Goal: Transaction & Acquisition: Purchase product/service

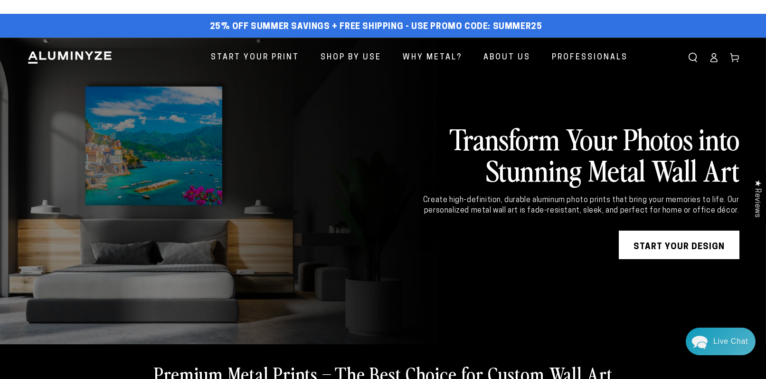
click at [266, 58] on div "Close dialog Get 35% Off + Free Shipping on Your First Order! Plus, enjoy early…" at bounding box center [383, 189] width 766 height 379
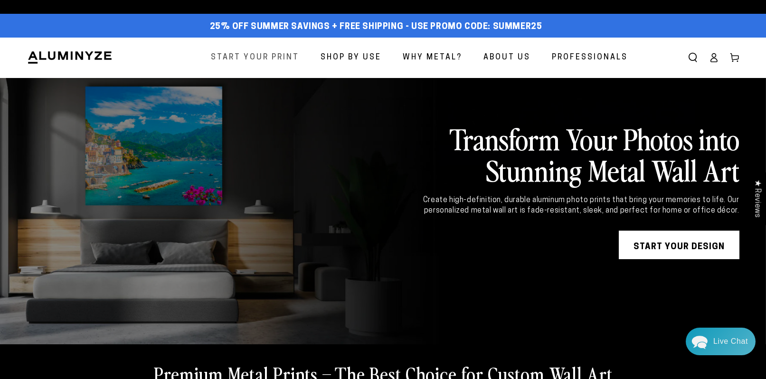
click at [266, 57] on span "Start Your Print" at bounding box center [255, 58] width 88 height 14
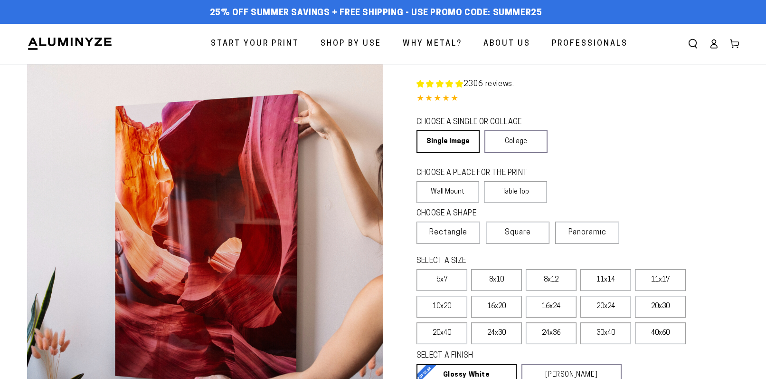
select select "**********"
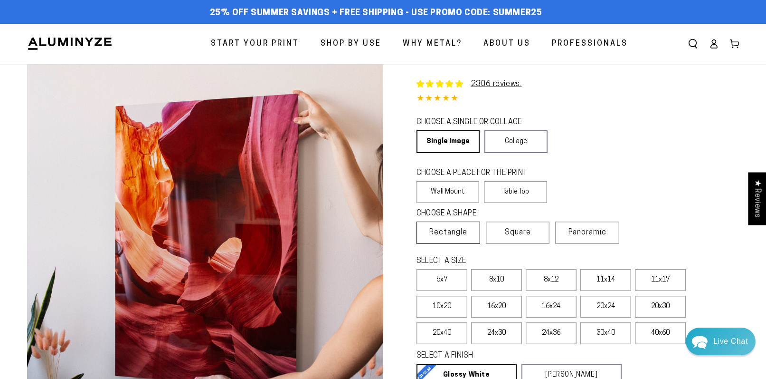
click at [442, 234] on span "Rectangle" at bounding box center [449, 232] width 38 height 11
click at [492, 306] on label "16x20" at bounding box center [496, 307] width 51 height 22
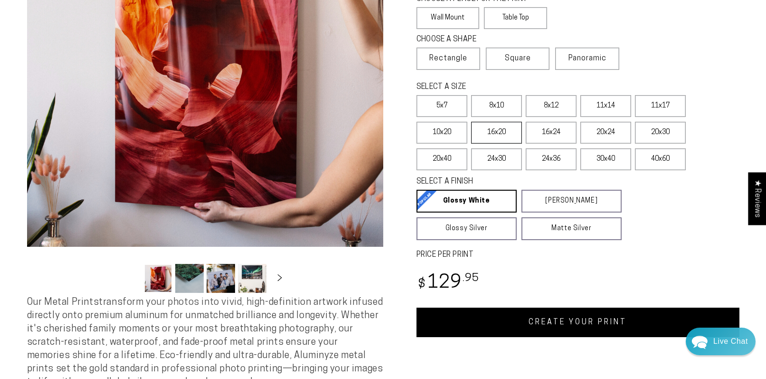
scroll to position [192, 0]
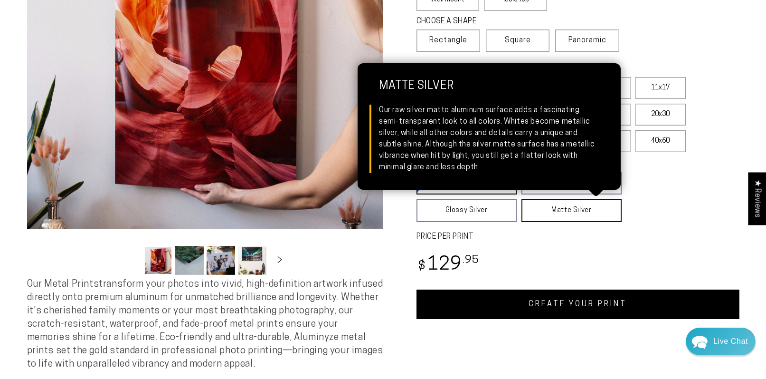
click at [553, 214] on link "Matte Silver Matte Silver Our raw silver matte aluminum surface adds a fascinat…" at bounding box center [572, 210] width 100 height 23
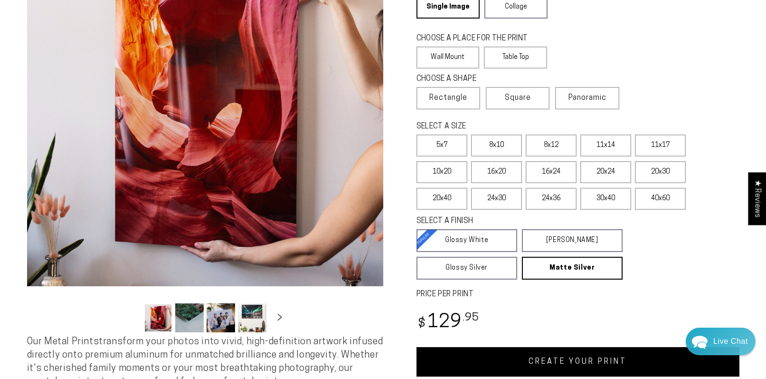
scroll to position [117, 0]
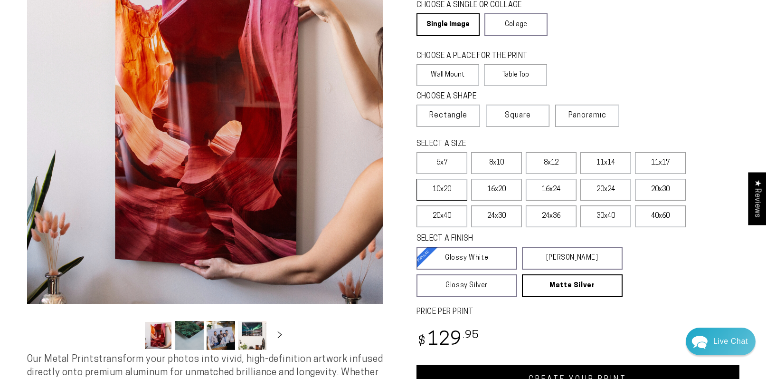
click at [441, 187] on label "10x20" at bounding box center [442, 190] width 51 height 22
click at [654, 163] on label "11x17" at bounding box center [660, 163] width 51 height 22
click at [446, 188] on label "10x20" at bounding box center [442, 190] width 51 height 22
click at [549, 188] on label "16x24" at bounding box center [551, 190] width 51 height 22
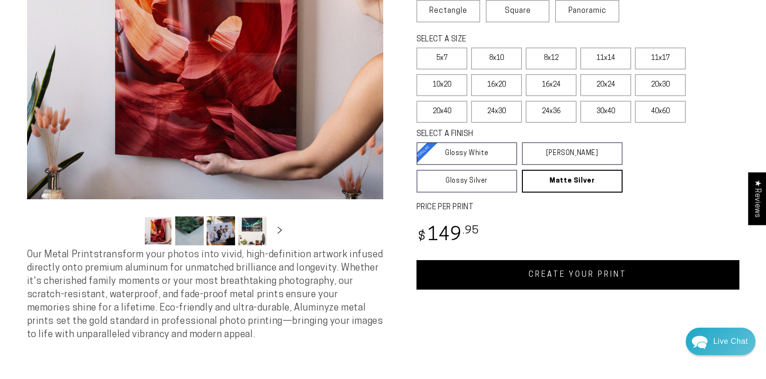
scroll to position [220, 0]
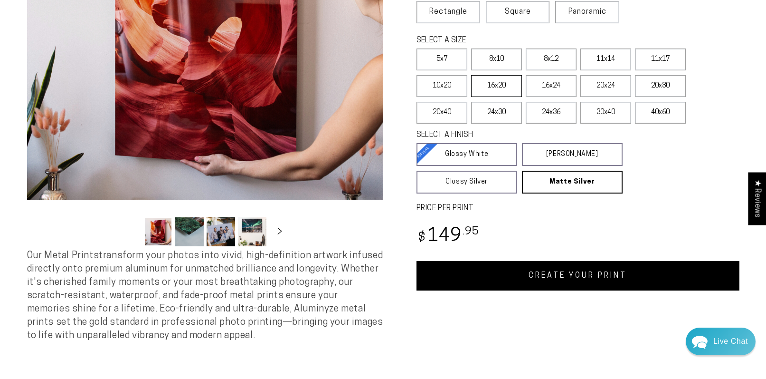
click at [494, 83] on label "16x20" at bounding box center [496, 86] width 51 height 22
click at [436, 86] on label "10x20" at bounding box center [442, 86] width 51 height 22
click at [659, 57] on label "11x17" at bounding box center [660, 59] width 51 height 22
